Goal: Transaction & Acquisition: Download file/media

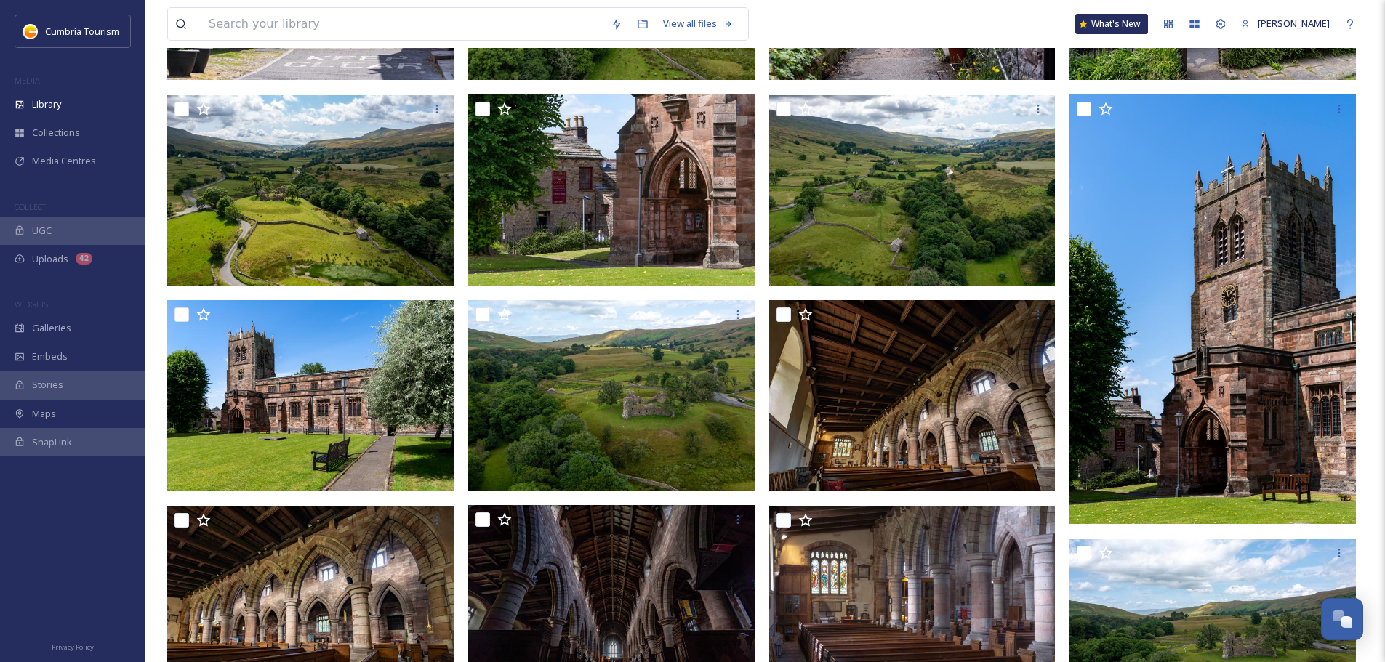
scroll to position [5699, 0]
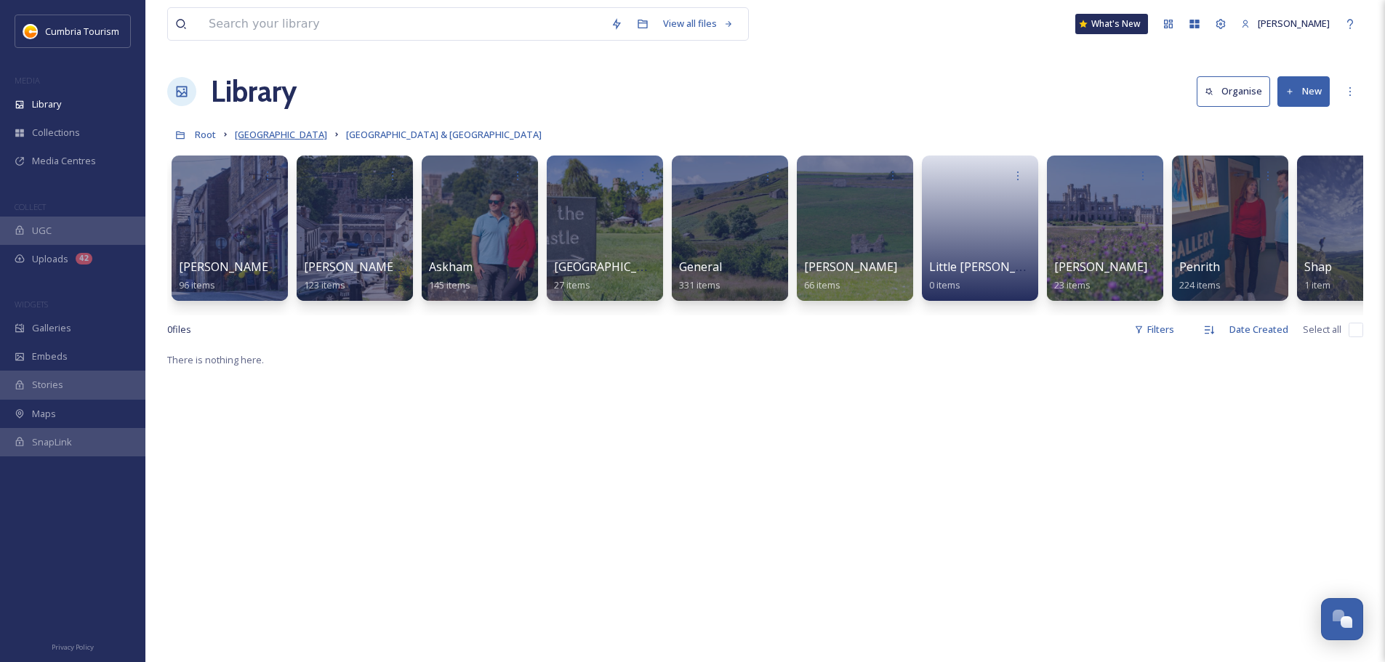
click at [318, 137] on span "[GEOGRAPHIC_DATA]" at bounding box center [281, 134] width 92 height 13
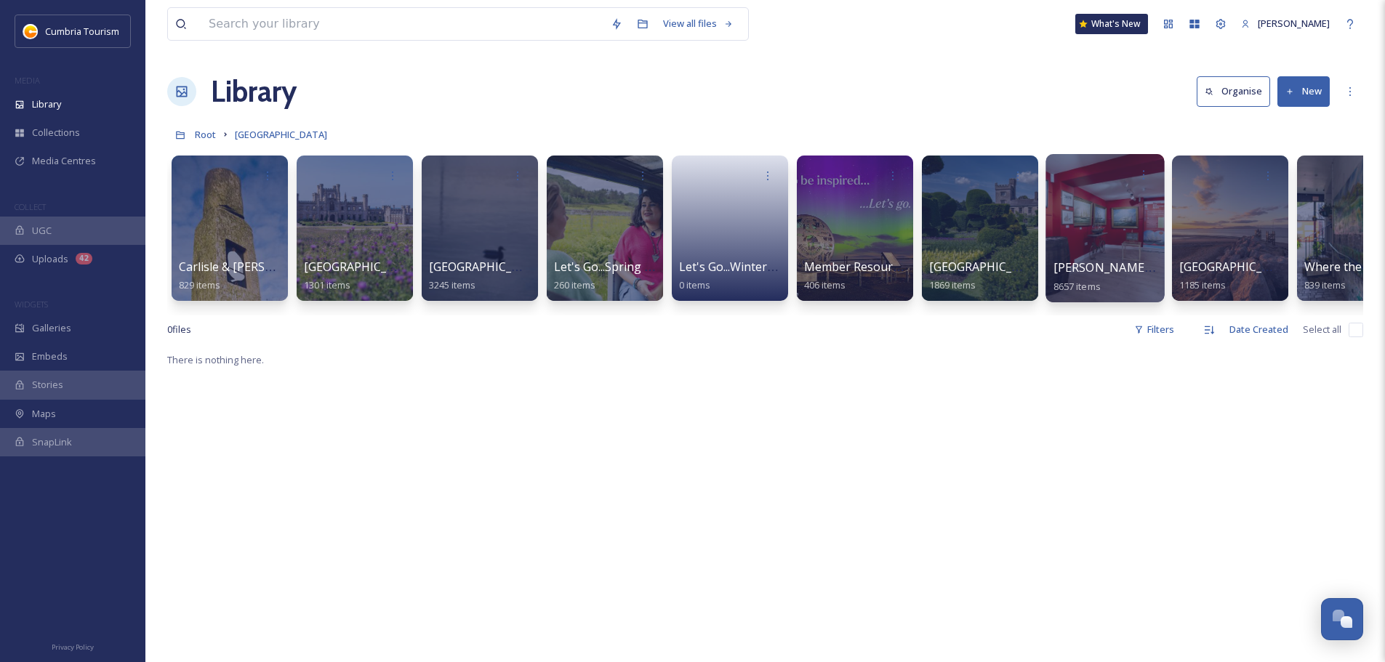
click at [1115, 275] on span "[PERSON_NAME] Uploads" at bounding box center [1125, 267] width 144 height 16
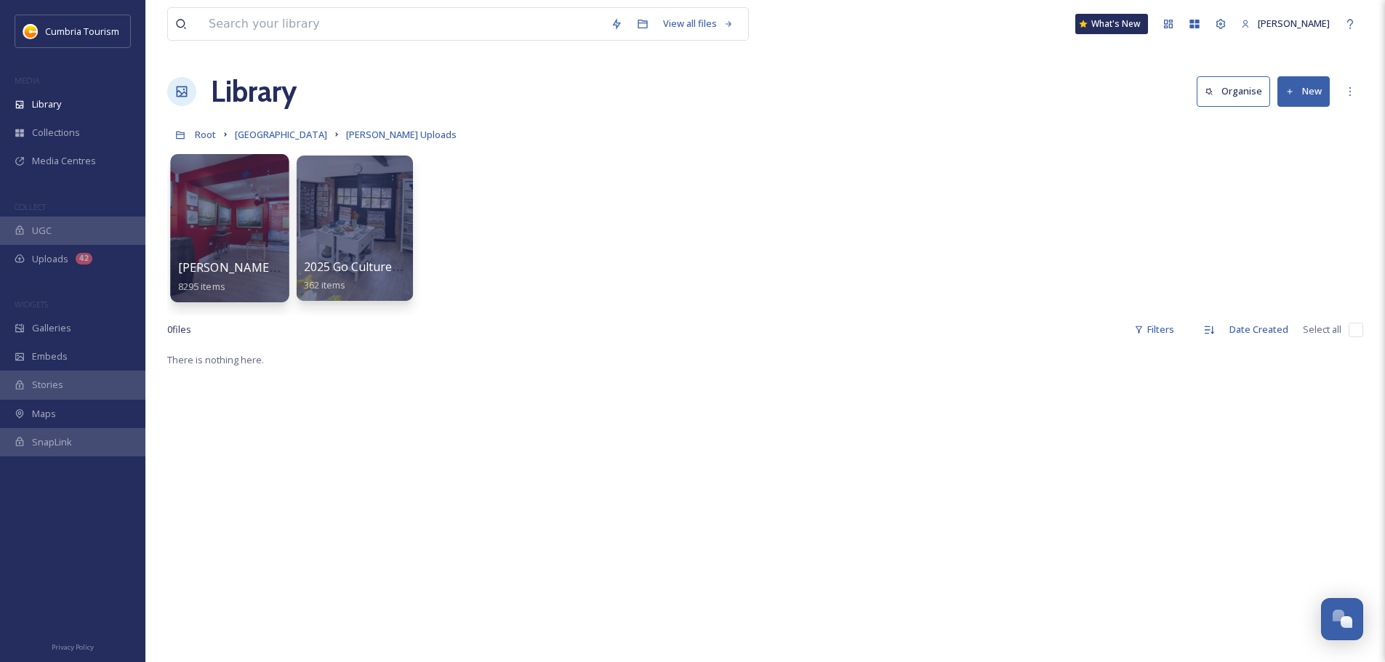
click at [225, 272] on span "[PERSON_NAME] Uploads - [DATE]" at bounding box center [274, 267] width 193 height 16
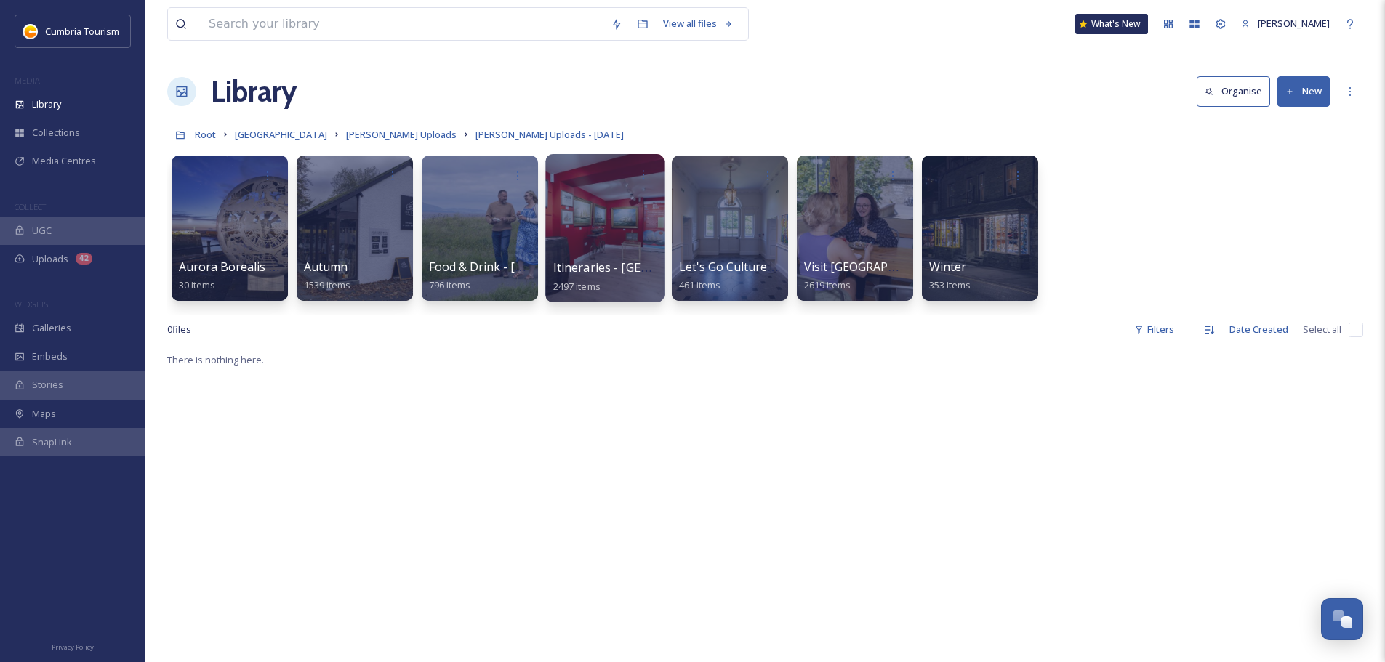
click at [627, 272] on span "Itineraries - [GEOGRAPHIC_DATA]" at bounding box center [647, 267] width 188 height 16
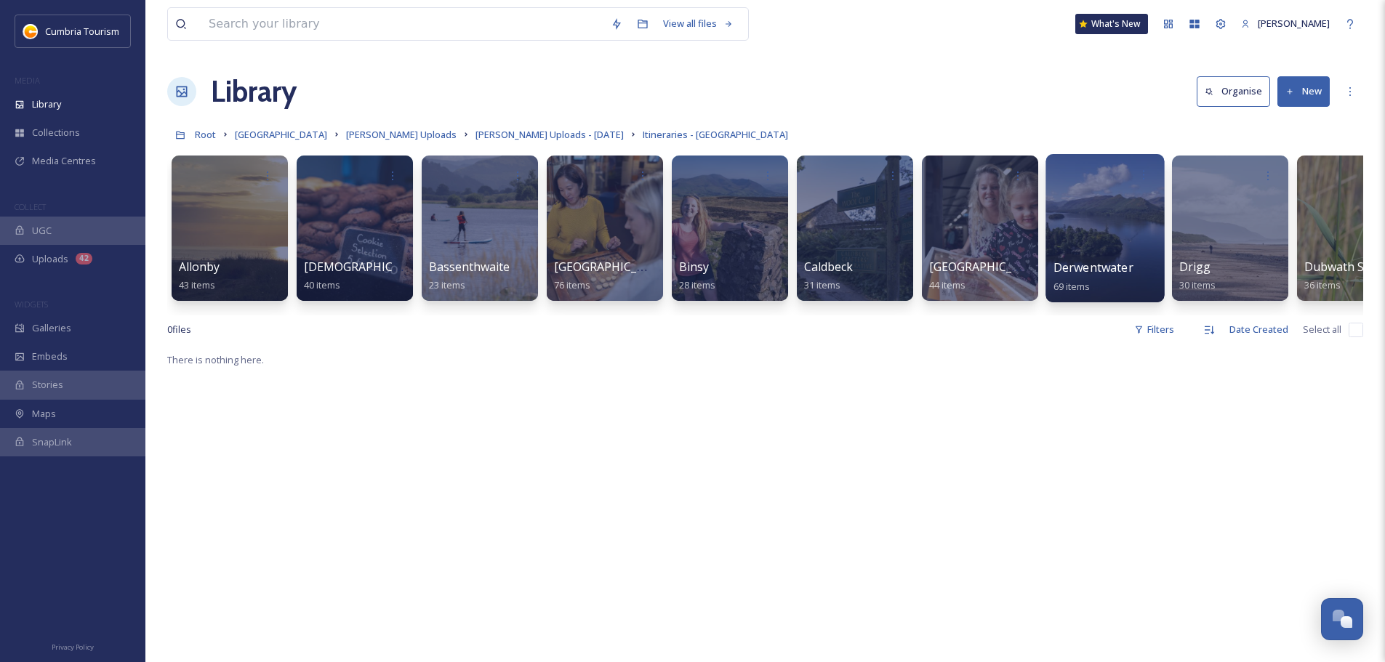
click at [1087, 270] on span "Derwentwater" at bounding box center [1093, 267] width 80 height 16
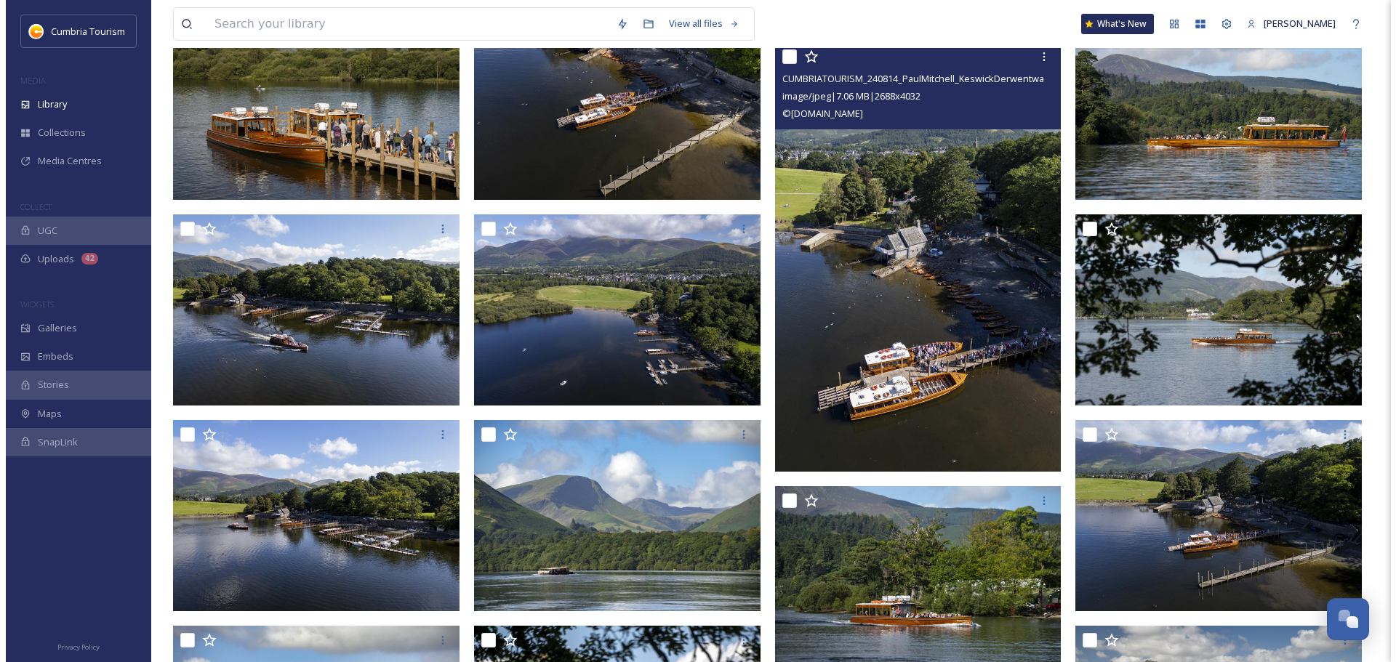
scroll to position [1018, 0]
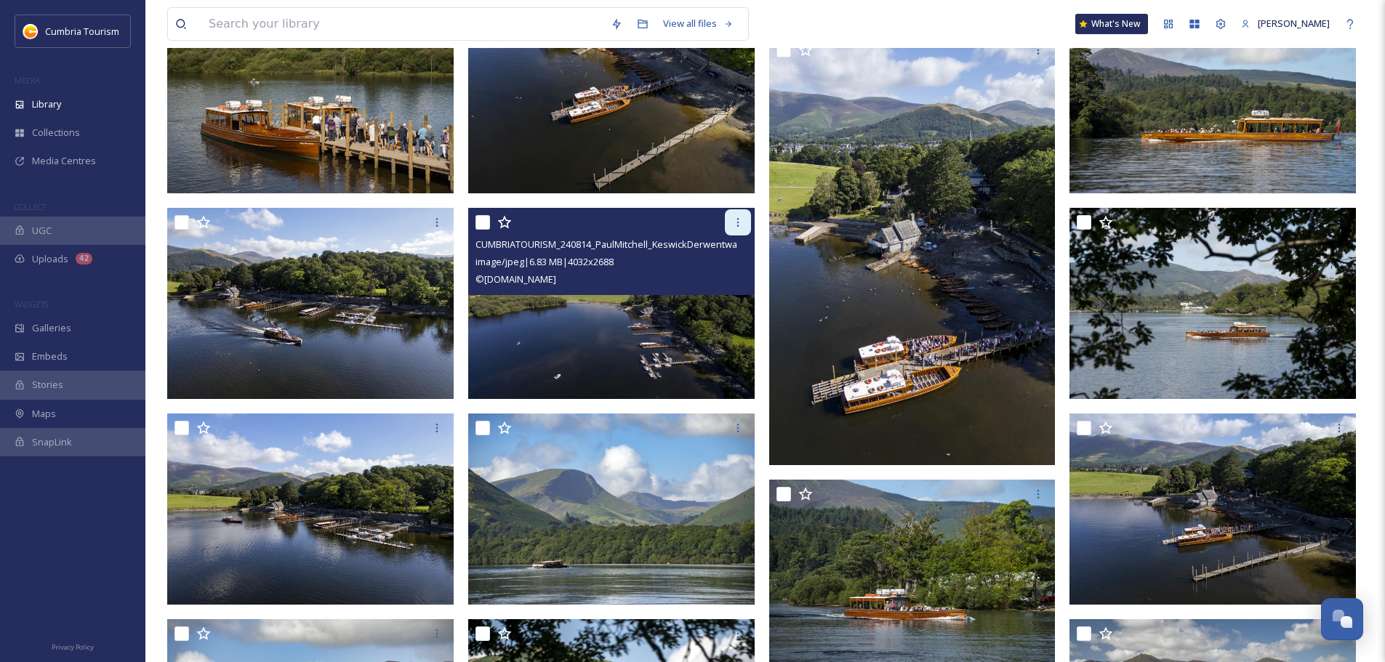
click at [735, 229] on div at bounding box center [738, 222] width 26 height 26
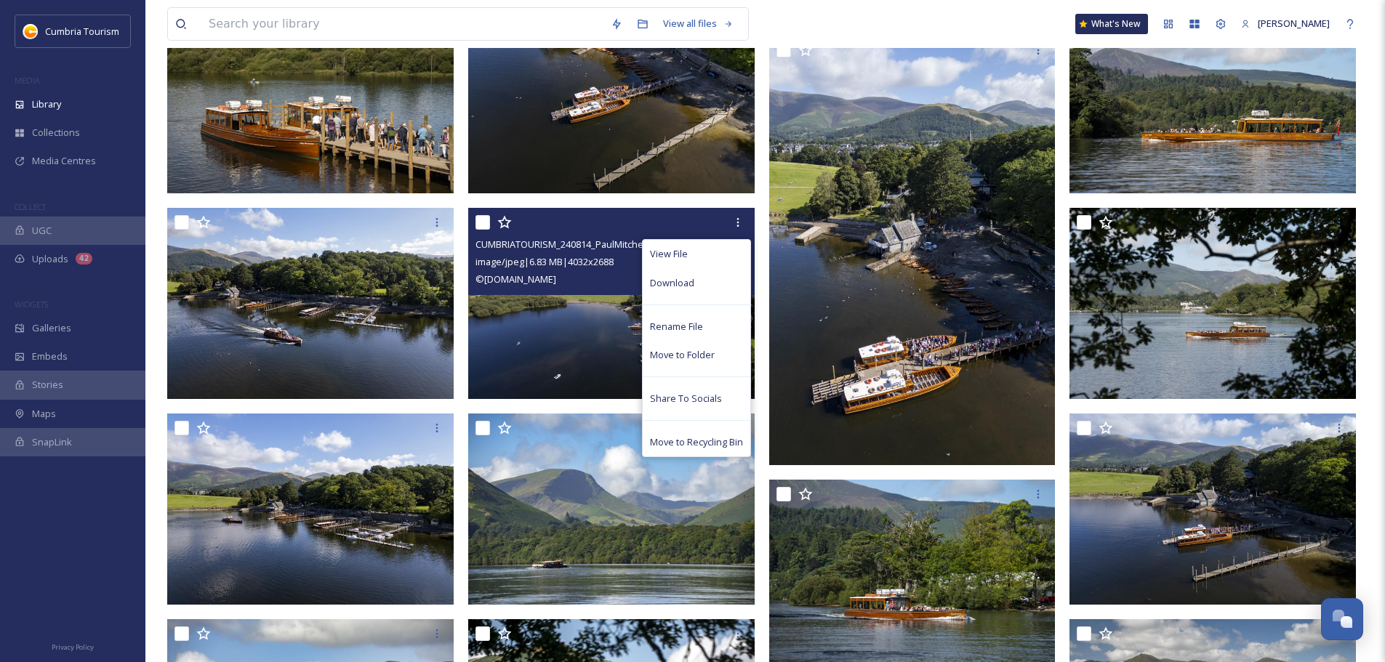
click at [598, 316] on img at bounding box center [611, 303] width 286 height 191
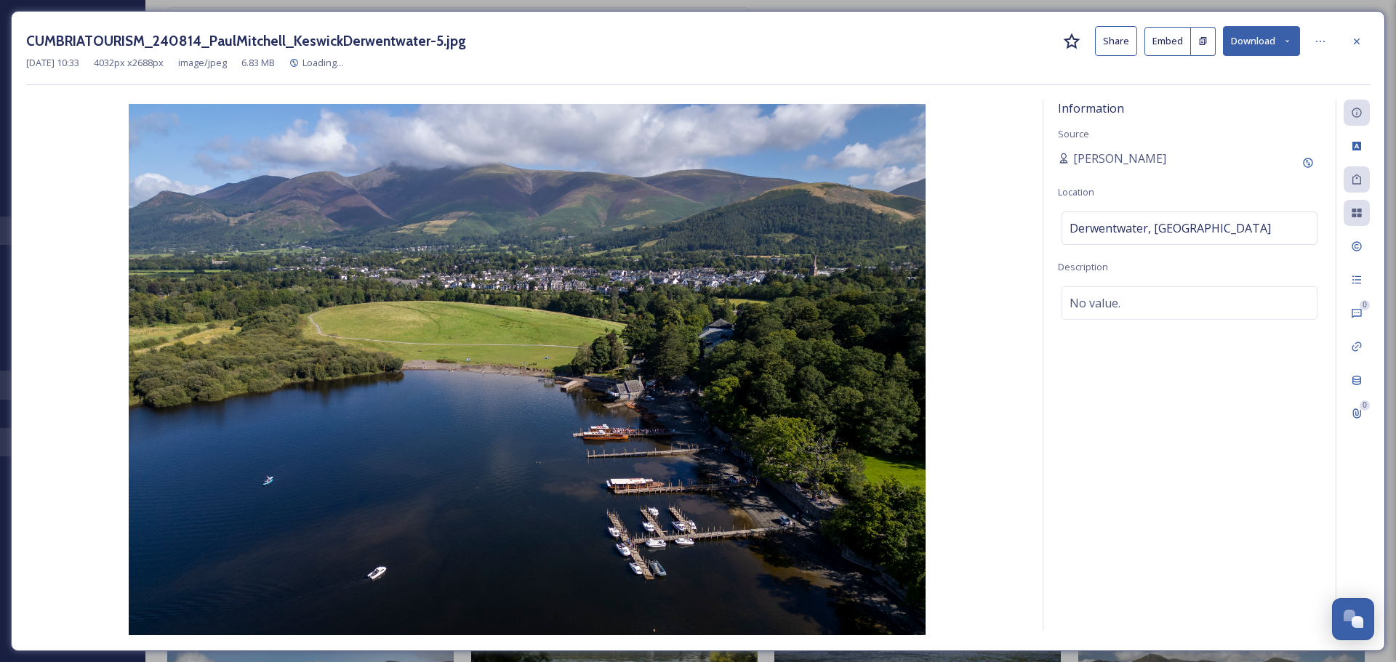
click at [1233, 41] on button "Download" at bounding box center [1261, 41] width 77 height 30
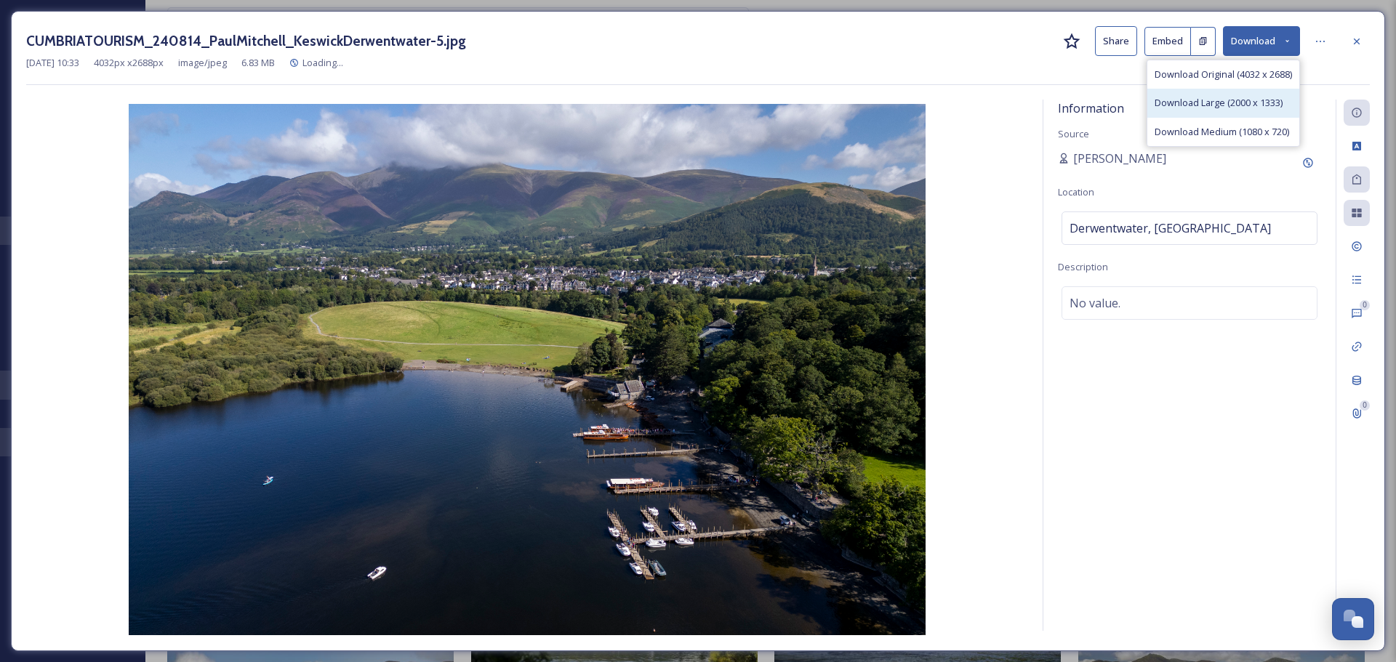
click at [1238, 104] on span "Download Large (2000 x 1333)" at bounding box center [1218, 103] width 128 height 14
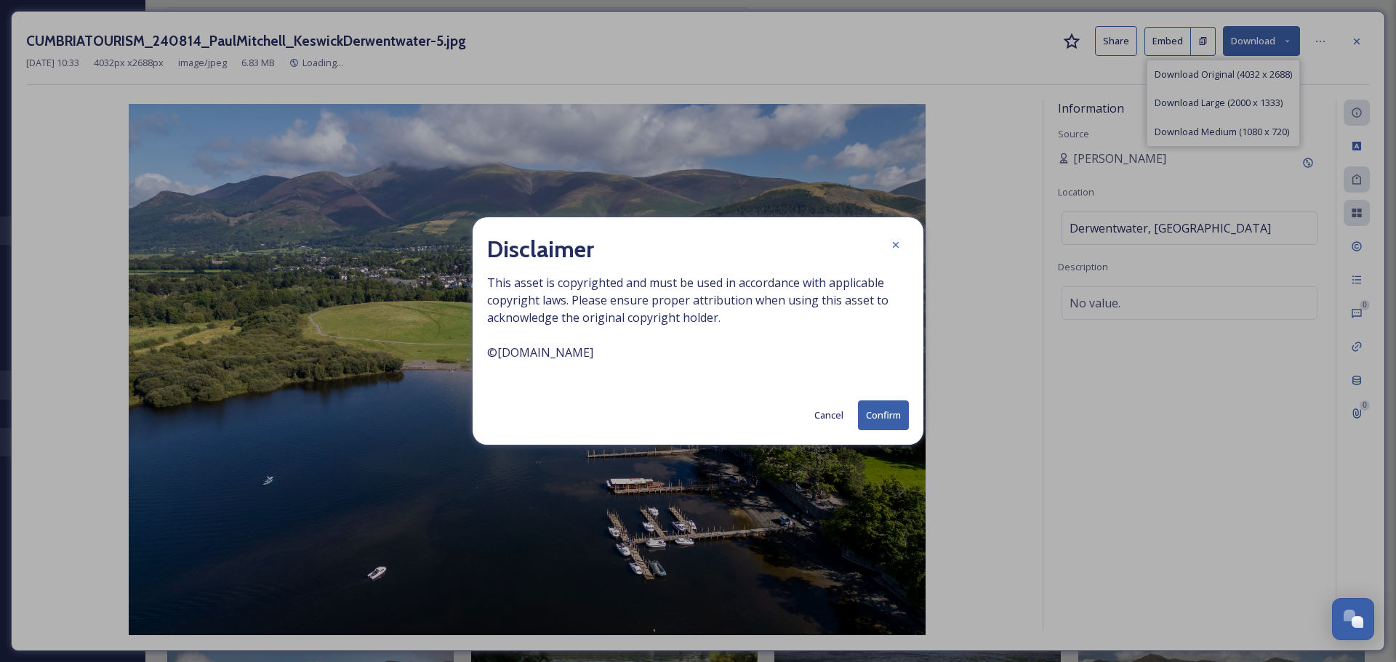
click at [869, 409] on button "Confirm" at bounding box center [883, 415] width 51 height 30
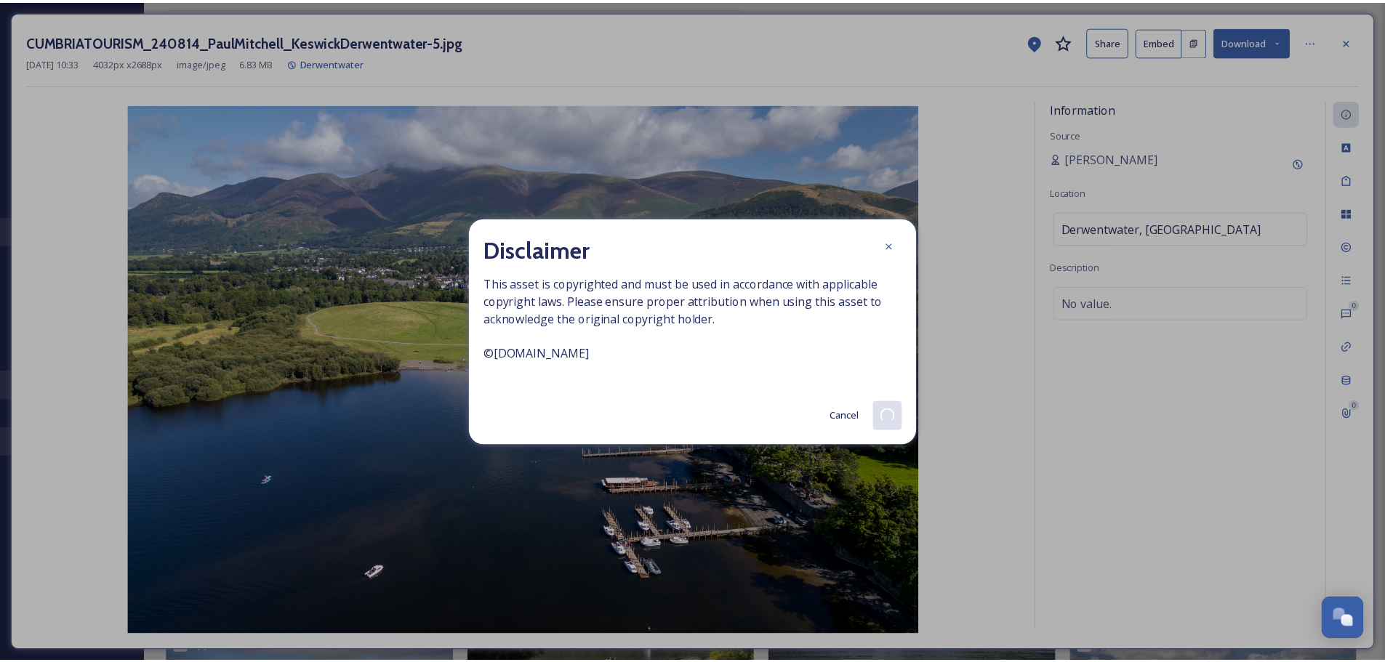
scroll to position [1025, 0]
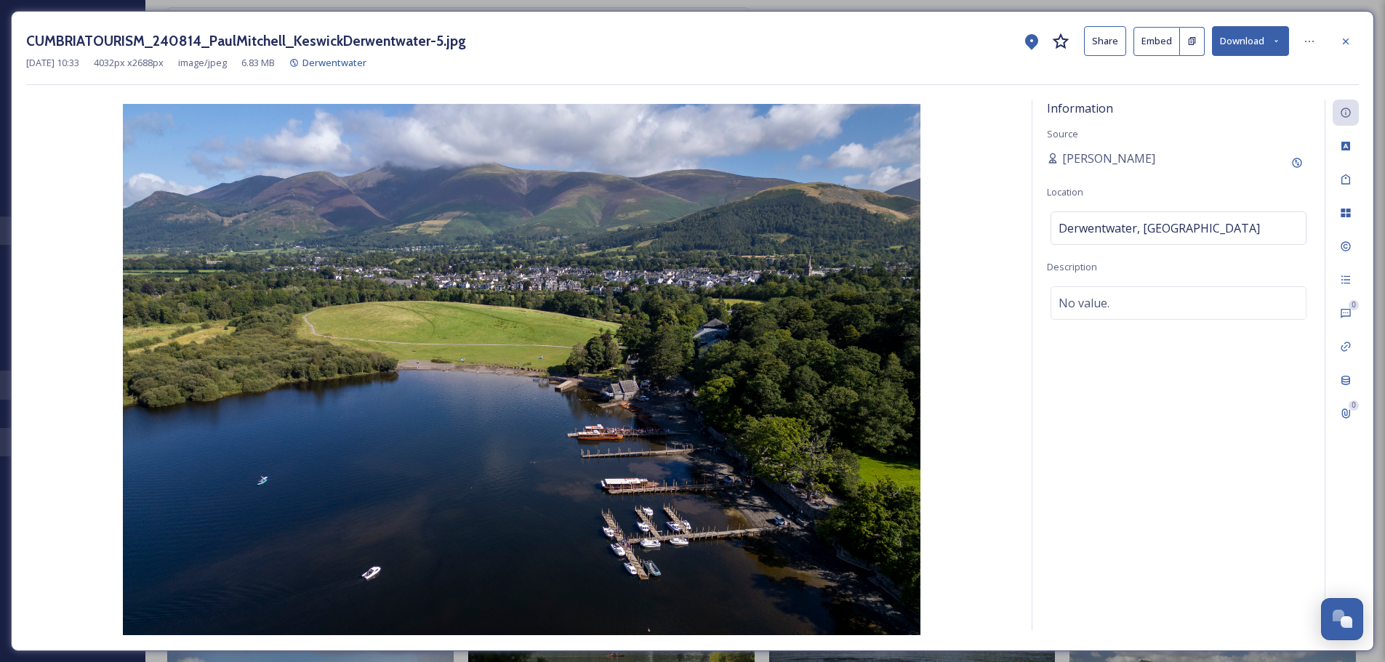
click at [1249, 47] on button "Download" at bounding box center [1250, 41] width 77 height 30
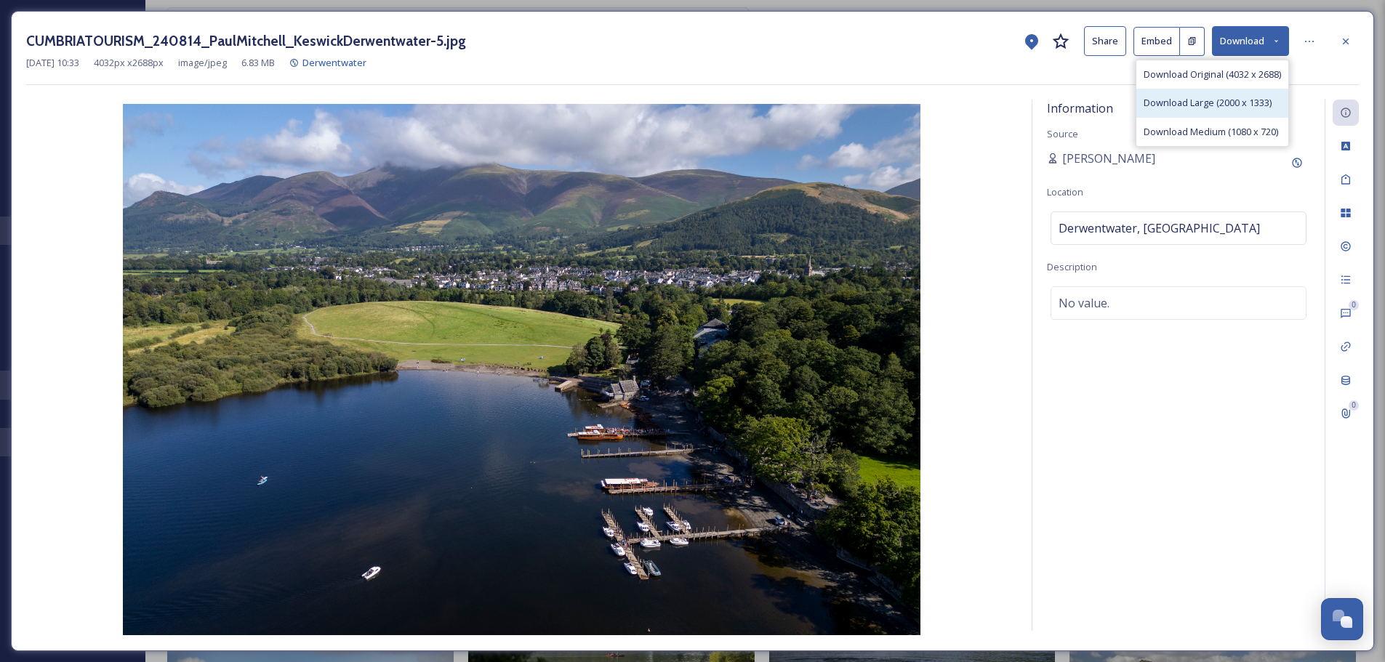
click at [1231, 102] on span "Download Large (2000 x 1333)" at bounding box center [1207, 103] width 128 height 14
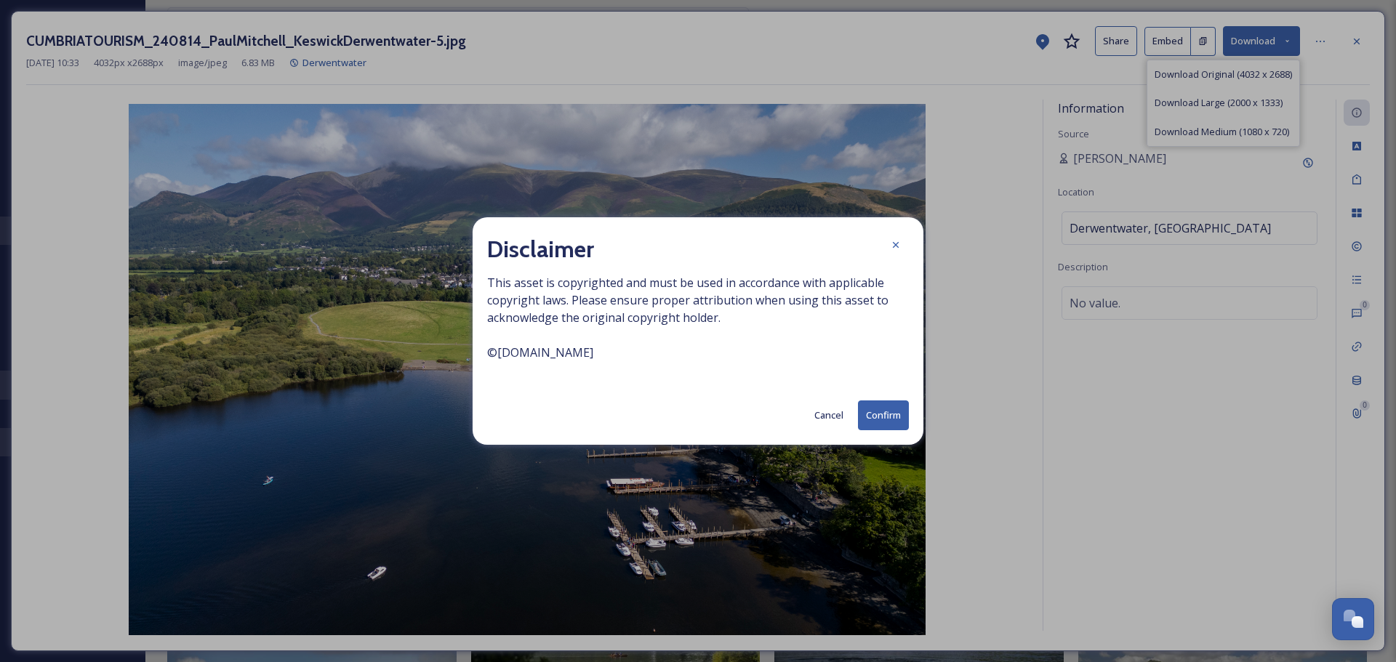
click at [884, 415] on button "Confirm" at bounding box center [883, 415] width 51 height 30
